Goal: Information Seeking & Learning: Check status

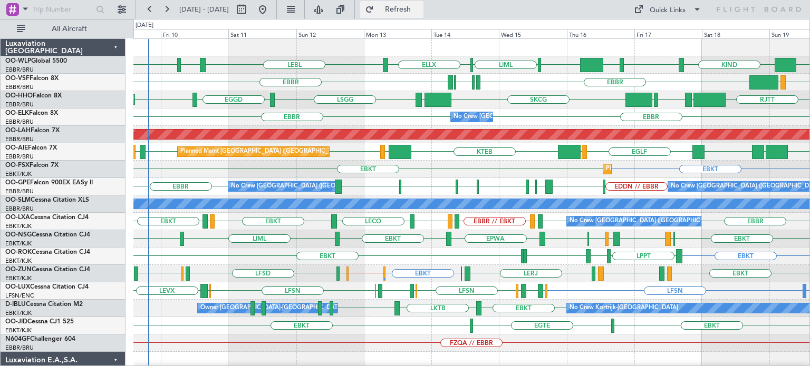
click at [420, 11] on span "Refresh" at bounding box center [398, 9] width 44 height 7
click at [404, 78] on div "EBBR [GEOGRAPHIC_DATA] LIRP LFMN LIRP VCRI VRMU" at bounding box center [471, 82] width 676 height 17
click at [354, 255] on div "EBKT EBLG or EBKT LIPX or EBKT EBLG or EBKT EBKT EBKT LERJ EBKT EBKT LPPT" at bounding box center [471, 256] width 676 height 17
click at [384, 92] on div "SKCG [GEOGRAPHIC_DATA] [GEOGRAPHIC_DATA] EGGD [GEOGRAPHIC_DATA] [GEOGRAPHIC_DAT…" at bounding box center [471, 99] width 676 height 17
click at [388, 107] on div "SKCG [GEOGRAPHIC_DATA] [GEOGRAPHIC_DATA] EGGD [GEOGRAPHIC_DATA] [GEOGRAPHIC_DAT…" at bounding box center [471, 99] width 676 height 17
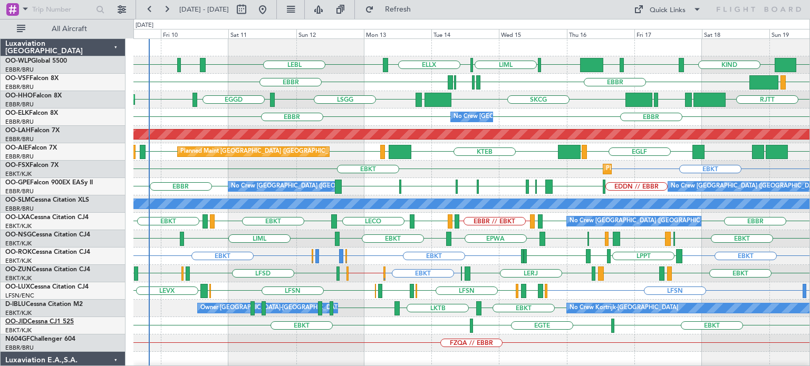
click at [33, 319] on link "OO-JID Cessna CJ1 525" at bounding box center [39, 322] width 69 height 6
click at [420, 175] on div "EBKT EBKT Planned Maint [GEOGRAPHIC_DATA]-[GEOGRAPHIC_DATA]" at bounding box center [471, 169] width 676 height 17
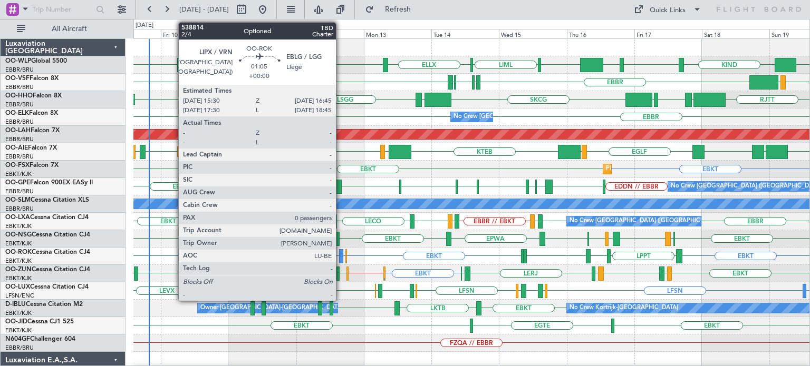
click at [341, 254] on div at bounding box center [341, 256] width 4 height 14
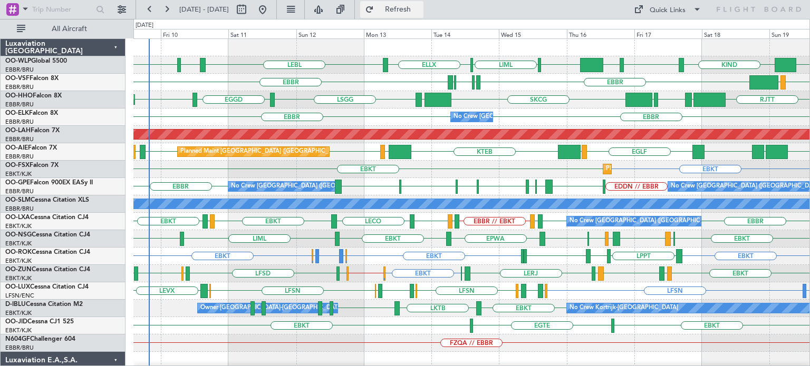
click at [420, 13] on span "Refresh" at bounding box center [398, 9] width 44 height 7
click at [52, 322] on link "OO-JID Cessna CJ1 525" at bounding box center [39, 322] width 69 height 6
click at [527, 92] on div "RJTT LROP [GEOGRAPHIC_DATA] EGGD SKCG [GEOGRAPHIC_DATA] [GEOGRAPHIC_DATA] EGGD …" at bounding box center [471, 99] width 676 height 17
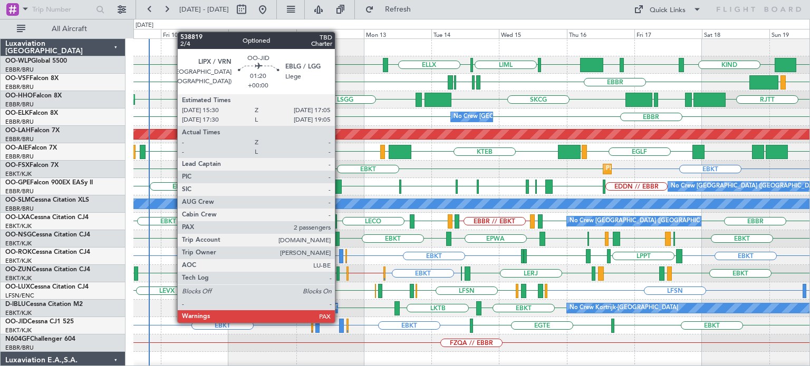
click at [340, 322] on div at bounding box center [341, 326] width 5 height 14
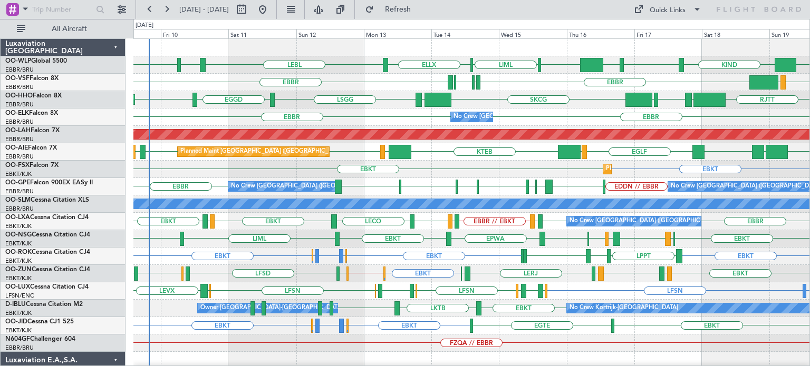
click at [413, 49] on div at bounding box center [471, 47] width 676 height 17
click at [410, 75] on div "VCRI VRMU [GEOGRAPHIC_DATA] [GEOGRAPHIC_DATA] LIRP LFMN LIRP" at bounding box center [471, 82] width 676 height 17
click at [413, 7] on span "Refresh" at bounding box center [398, 9] width 44 height 7
